Goal: Task Accomplishment & Management: Manage account settings

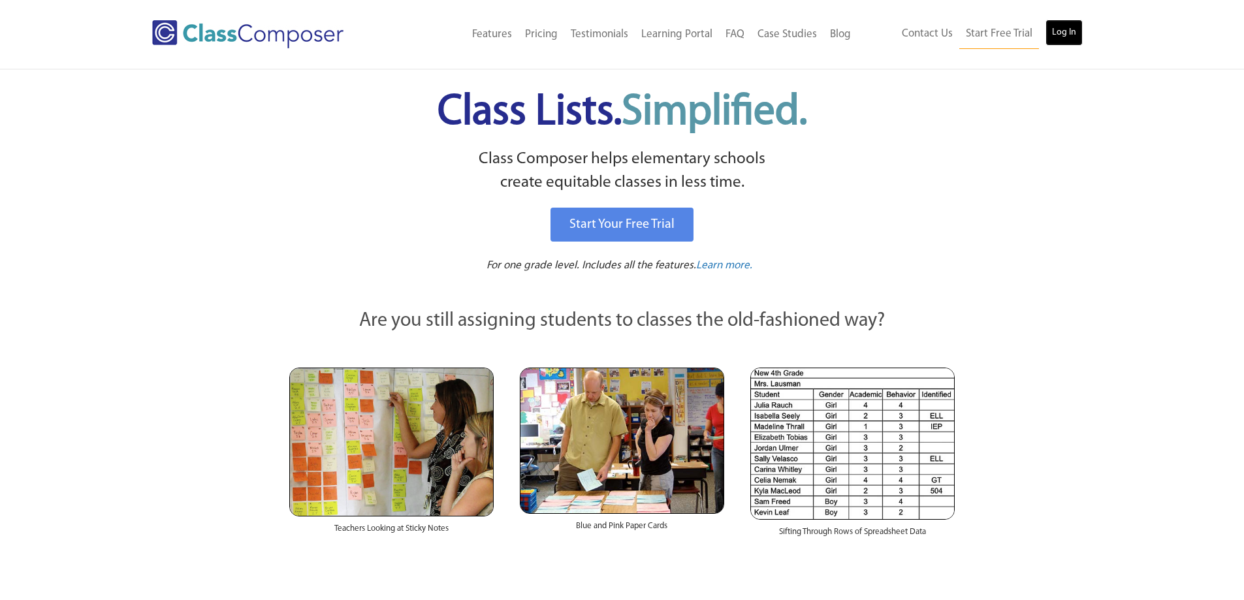
click at [1058, 37] on link "Log In" at bounding box center [1063, 33] width 37 height 26
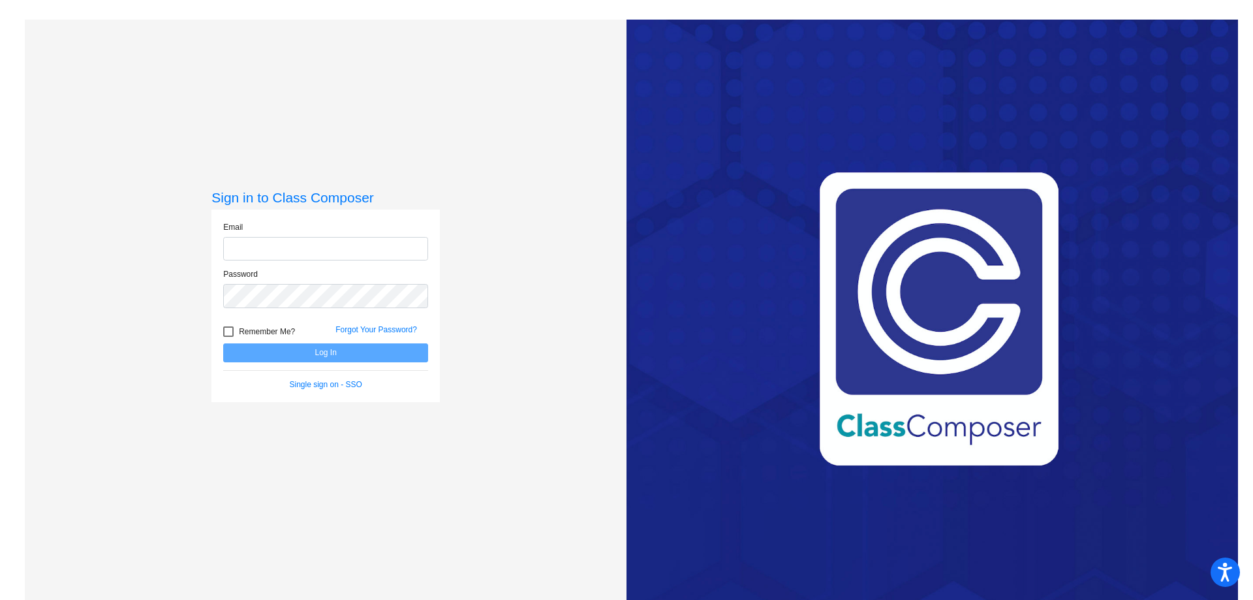
click at [302, 251] on input "email" at bounding box center [325, 249] width 205 height 24
type input "[PERSON_NAME][EMAIL_ADDRESS][PERSON_NAME][DOMAIN_NAME]"
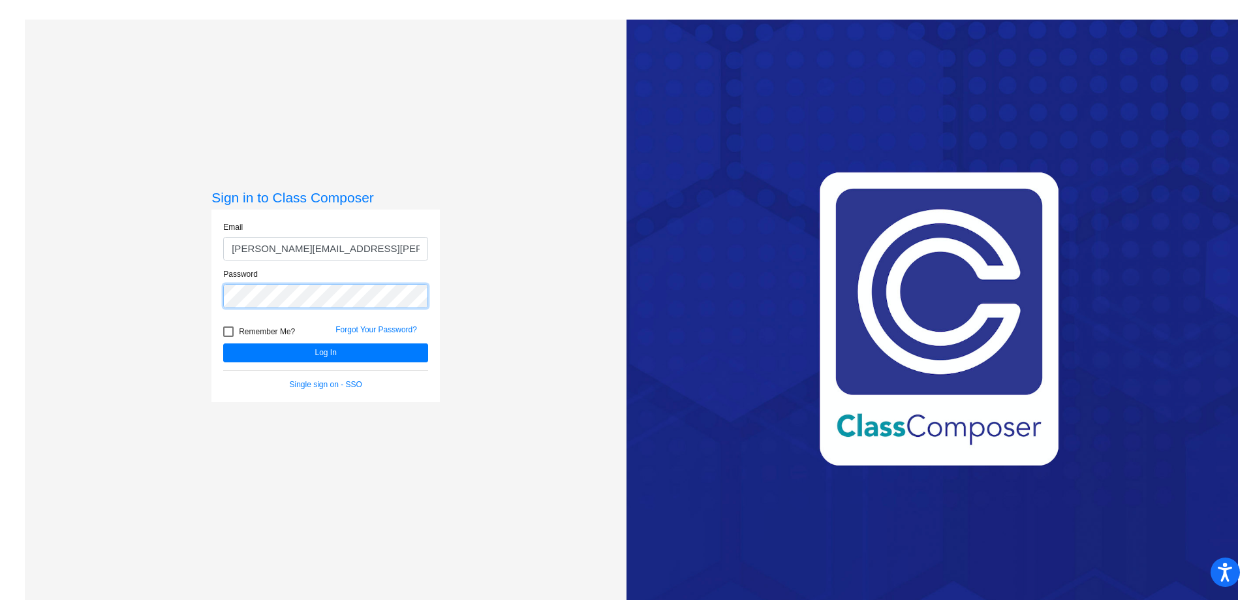
click at [223, 343] on button "Log In" at bounding box center [325, 352] width 205 height 19
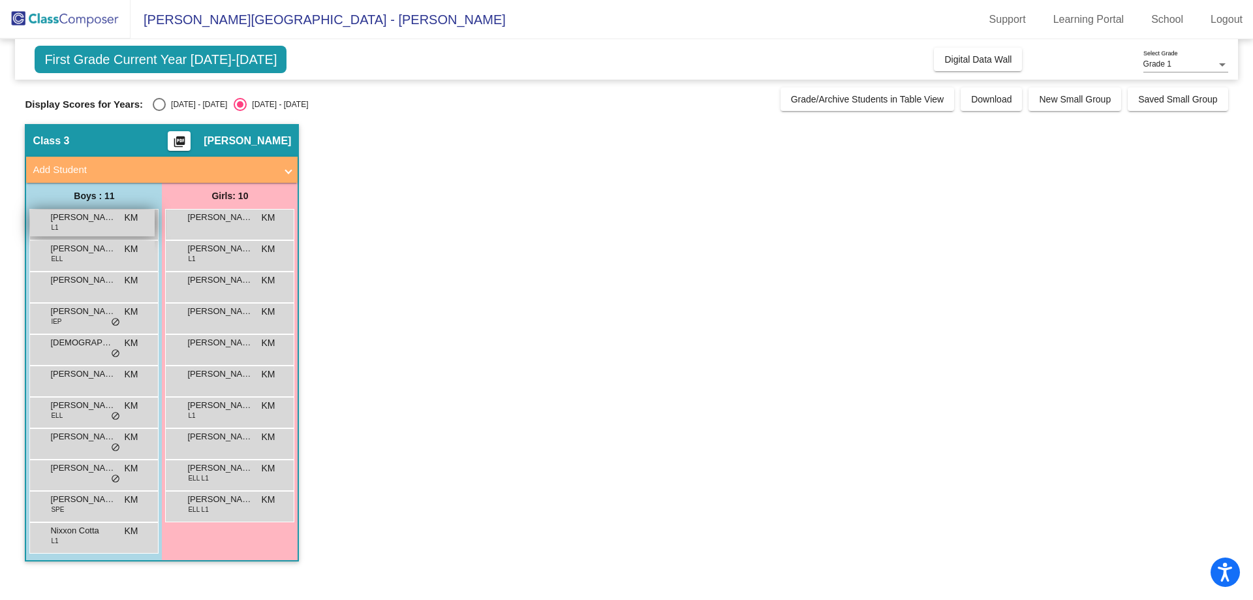
click at [95, 222] on span "[PERSON_NAME]" at bounding box center [82, 217] width 65 height 13
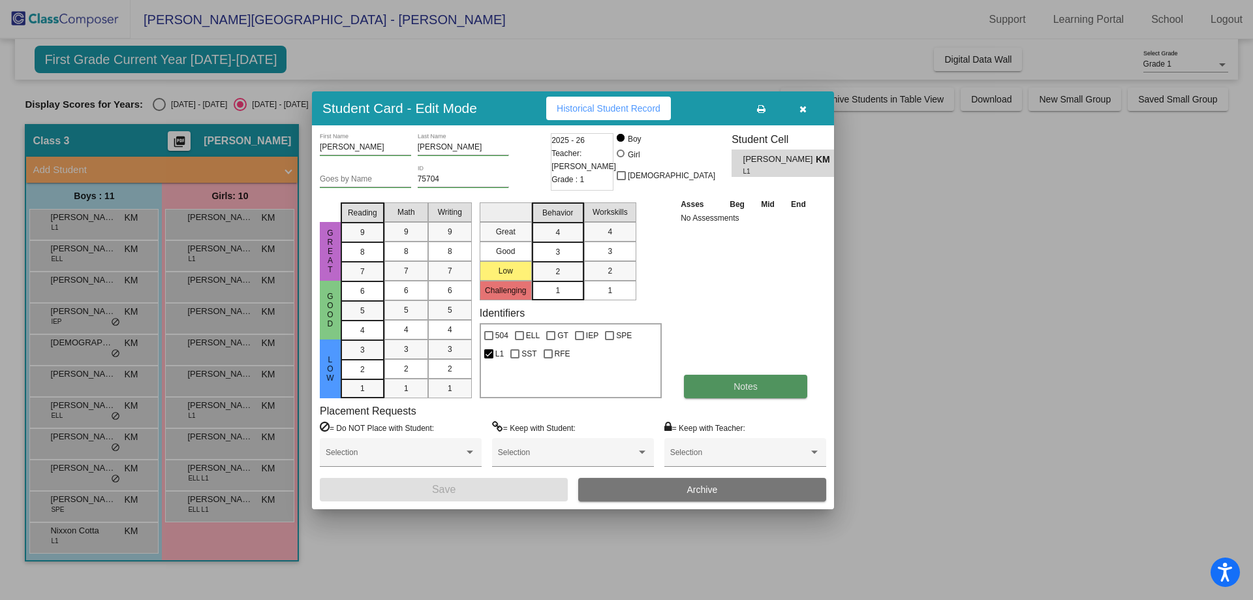
click at [729, 384] on button "Notes" at bounding box center [745, 387] width 123 height 24
